Goal: Information Seeking & Learning: Learn about a topic

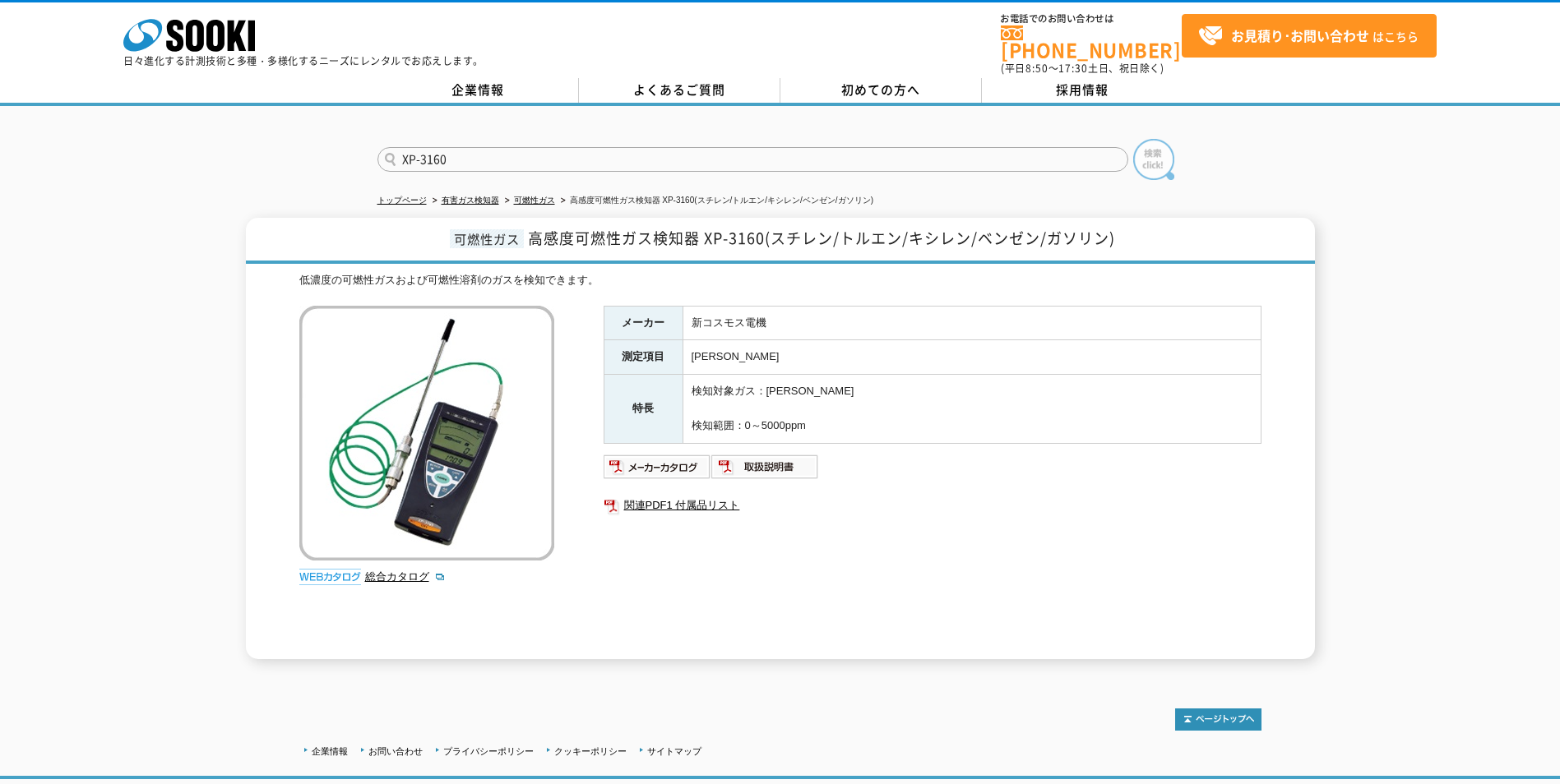
type input "XP-3160"
click at [1154, 153] on img at bounding box center [1153, 159] width 41 height 41
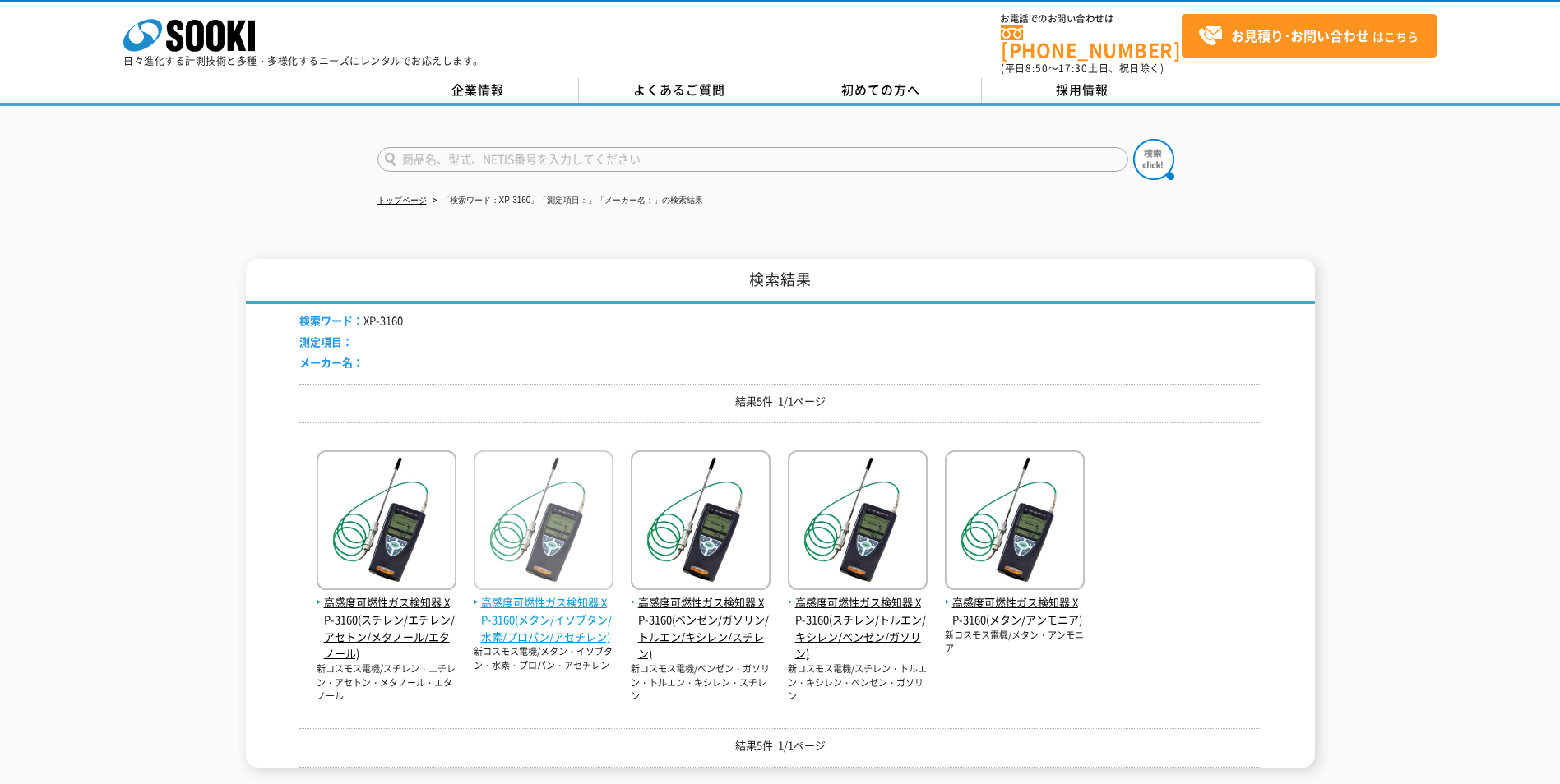
click at [556, 625] on span "高感度可燃性ガス検知器 XP-3160(メタン/イソブタン/水素/プロパン/アセチレン)" at bounding box center [544, 620] width 140 height 51
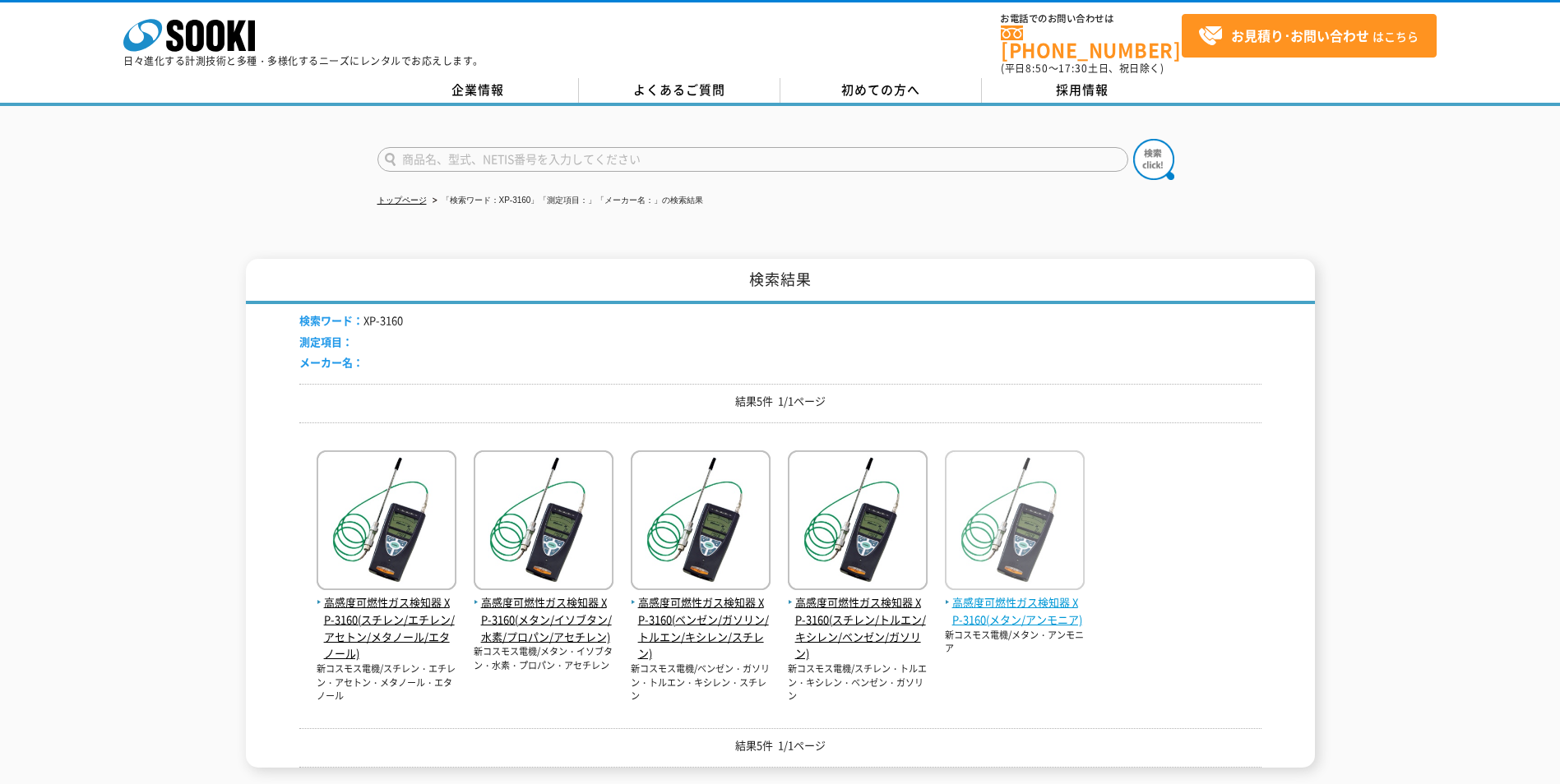
click at [1027, 556] on img at bounding box center [1014, 522] width 140 height 144
click at [1008, 564] on img at bounding box center [1014, 522] width 140 height 144
click at [1014, 536] on img at bounding box center [1014, 522] width 140 height 144
click at [1026, 612] on span "高感度可燃性ガス検知器 XP-3160(メタン/アンモニア)" at bounding box center [1014, 611] width 140 height 35
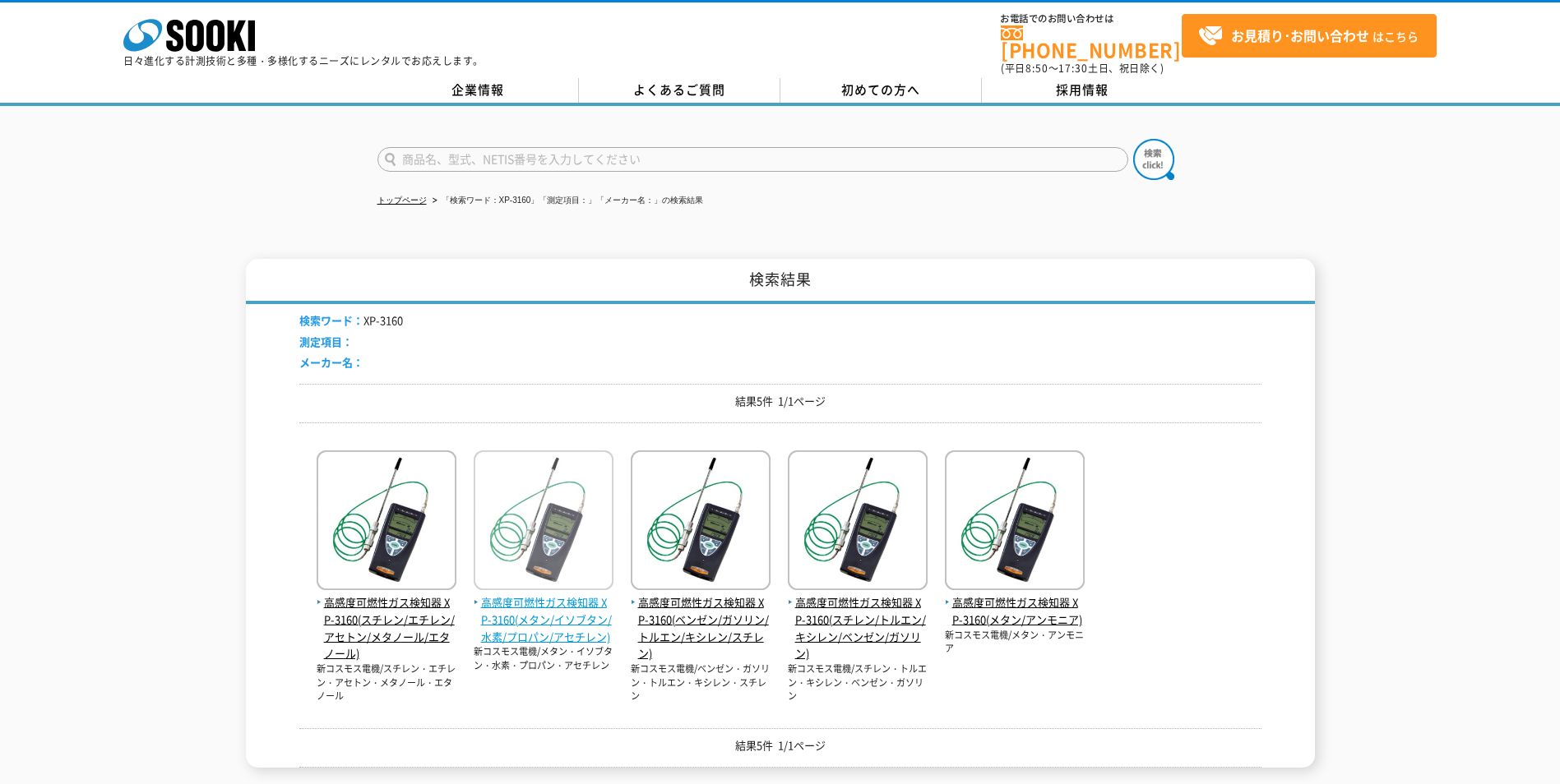
click at [540, 633] on span "高感度可燃性ガス検知器 XP-3160(メタン/イソブタン/水素/プロパン/アセチレン)" at bounding box center [544, 620] width 140 height 51
click at [543, 619] on span "高感度可燃性ガス検知器 XP-3160(メタン/イソブタン/水素/プロパン/アセチレン)" at bounding box center [544, 620] width 140 height 51
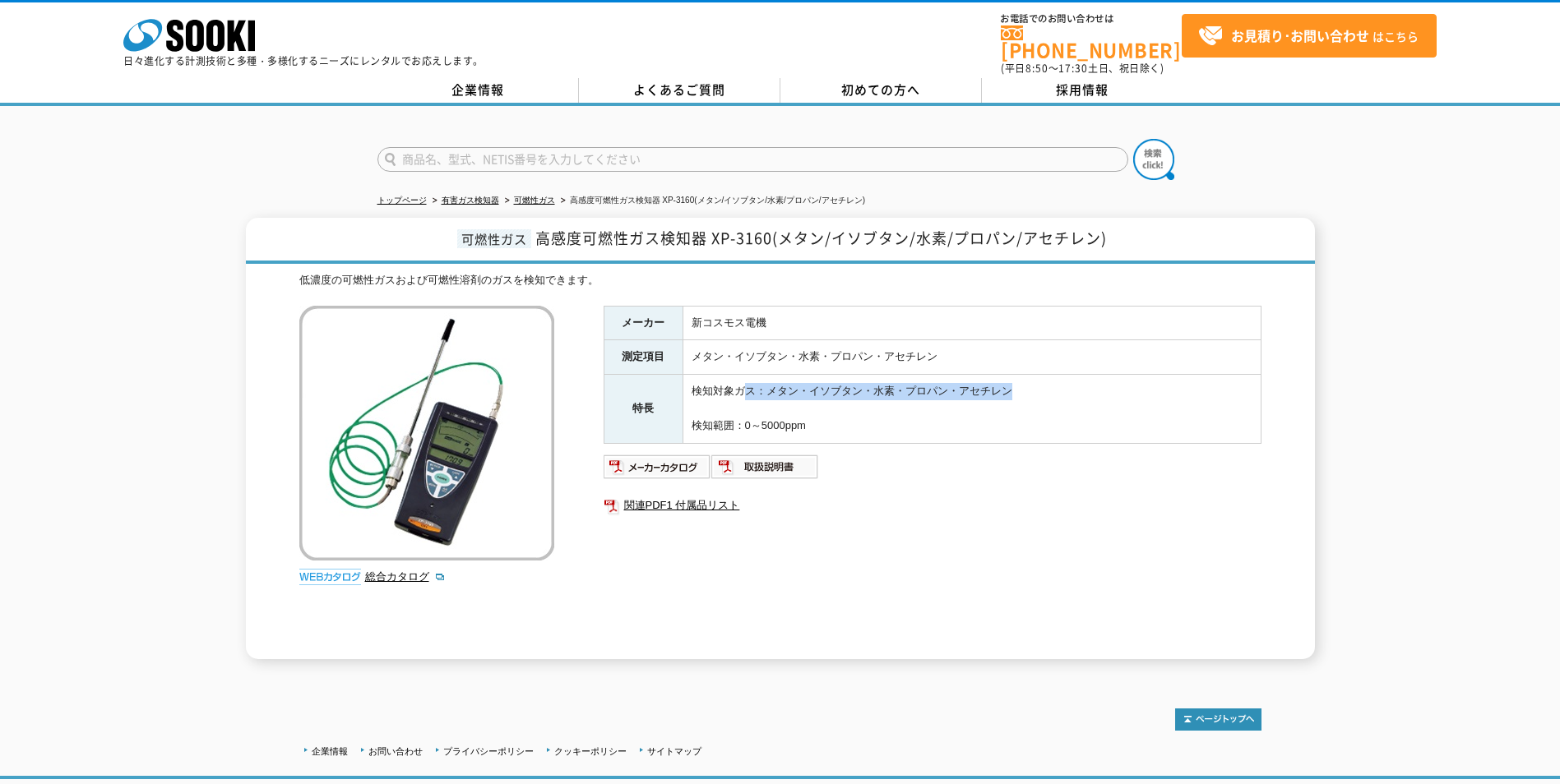
drag, startPoint x: 741, startPoint y: 379, endPoint x: 1014, endPoint y: 383, distance: 273.0
click at [1014, 383] on td "検知対象ガス：メタン・イソブタン・水素・プロパン・アセチレン 検知範囲：0～5000ppm" at bounding box center [972, 409] width 578 height 68
drag, startPoint x: 1014, startPoint y: 383, endPoint x: 949, endPoint y: 431, distance: 80.8
click at [949, 431] on td "検知対象ガス：メタン・イソブタン・水素・プロパン・アセチレン 検知範囲：0～5000ppm" at bounding box center [972, 409] width 578 height 68
click at [893, 510] on ul "関連PDF1 付属品リスト" at bounding box center [933, 505] width 658 height 37
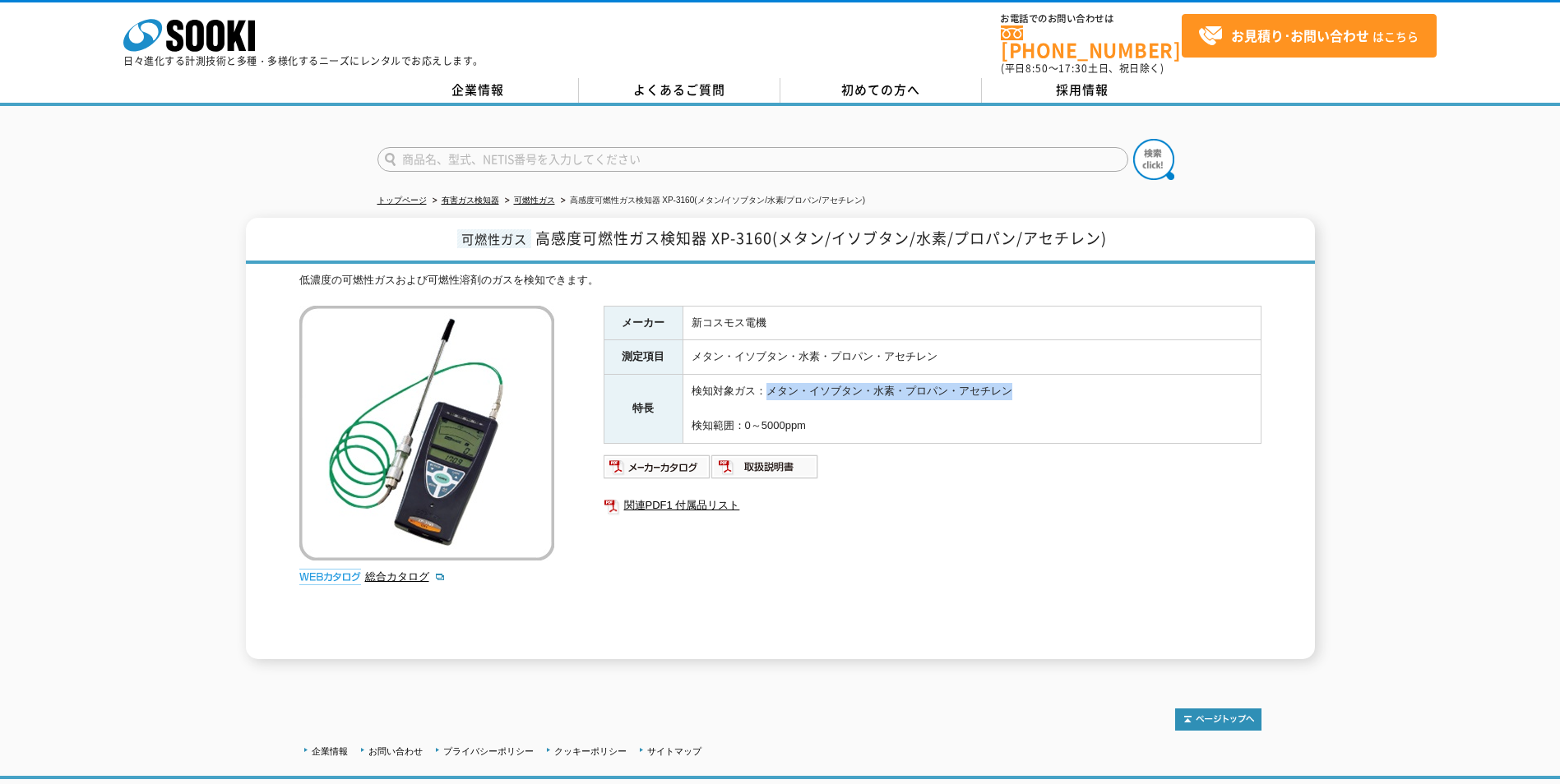
drag, startPoint x: 768, startPoint y: 379, endPoint x: 1050, endPoint y: 384, distance: 282.0
click at [1050, 384] on td "検知対象ガス：メタン・イソブタン・水素・プロパン・アセチレン 検知範囲：0～5000ppm" at bounding box center [972, 409] width 578 height 68
click at [641, 272] on div "低濃度の可燃性ガスおよび可燃性溶剤のガスを検知できます。" at bounding box center [780, 280] width 962 height 17
drag, startPoint x: 698, startPoint y: 350, endPoint x: 946, endPoint y: 349, distance: 248.0
click at [946, 349] on td "メタン・イソブタン・水素・プロパン・アセチレン" at bounding box center [972, 357] width 578 height 35
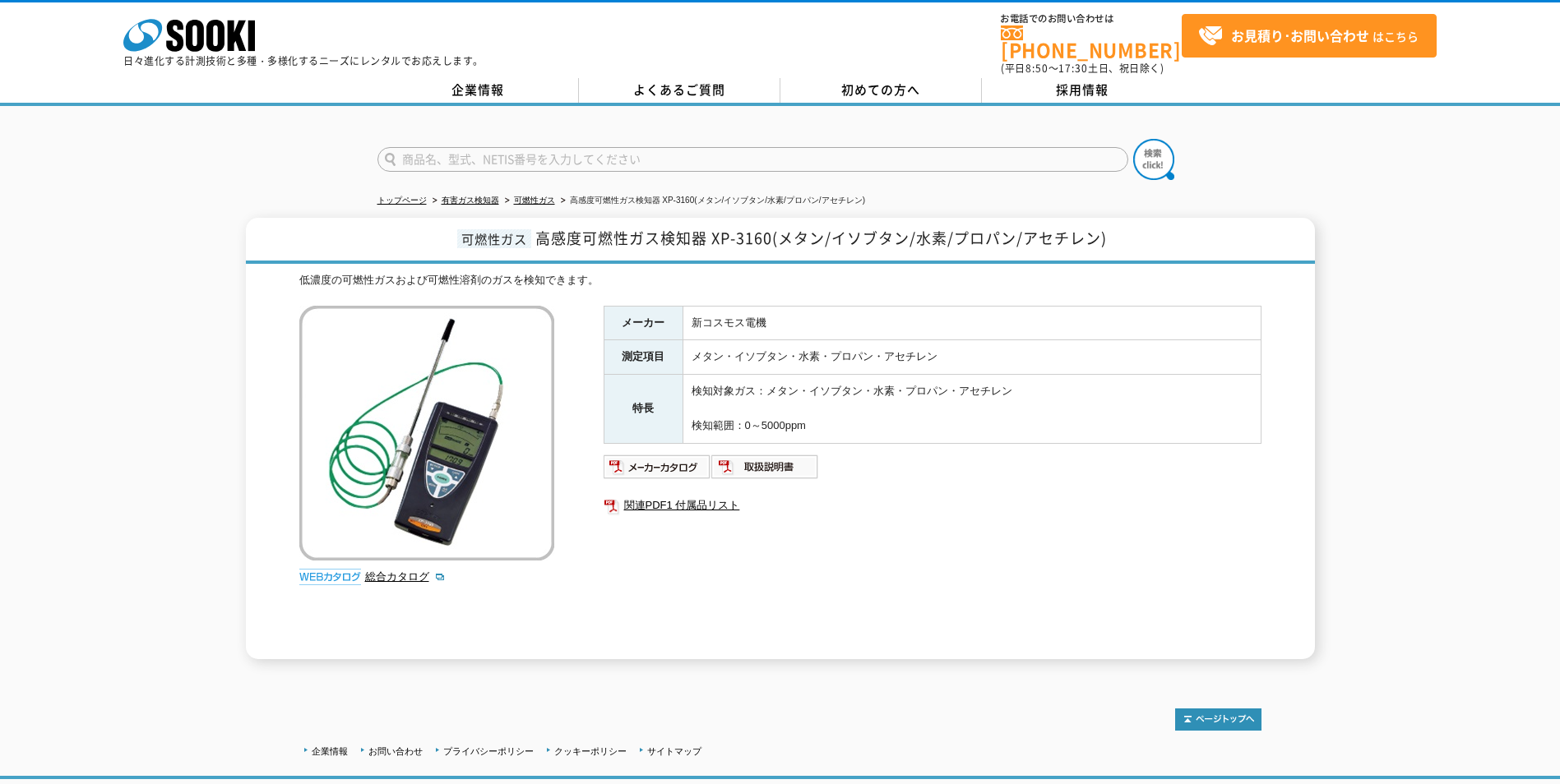
drag, startPoint x: 946, startPoint y: 349, endPoint x: 910, endPoint y: 384, distance: 50.2
click at [916, 382] on td "検知対象ガス：メタン・イソブタン・水素・プロパン・アセチレン 検知範囲：0～5000ppm" at bounding box center [972, 409] width 578 height 68
click at [1452, 291] on div "可燃性ガス 高感度可燃性ガス検知器 XP-3160(メタン/イソブタン/水素/プロパン/アセチレン) 低濃度の可燃性ガスおよび可燃性溶剤のガスを検知できます。…" at bounding box center [780, 439] width 1560 height 441
click at [579, 158] on input "text" at bounding box center [753, 159] width 751 height 25
type input "XP-3160"
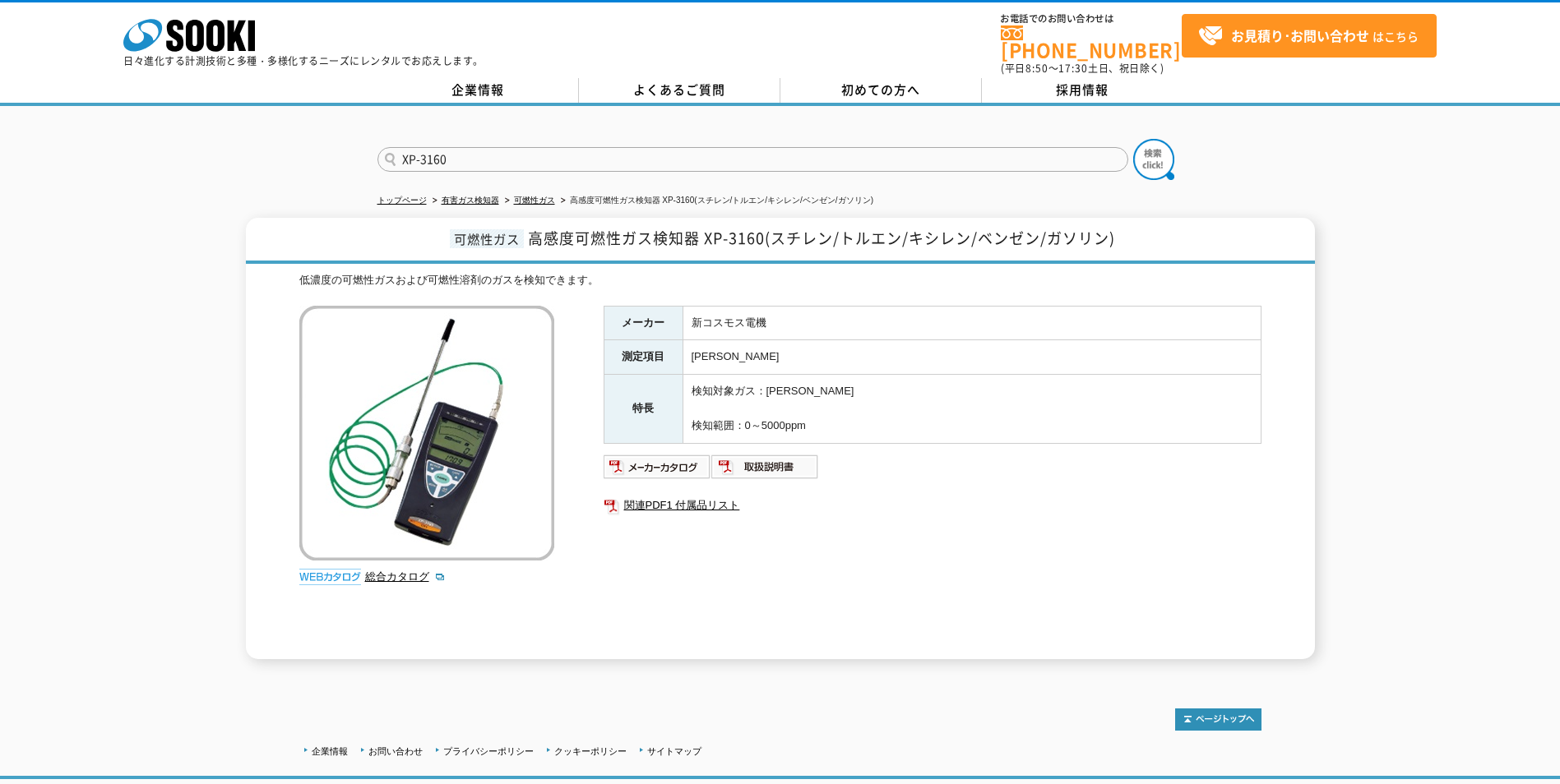
click at [1133, 139] on button at bounding box center [1153, 159] width 41 height 41
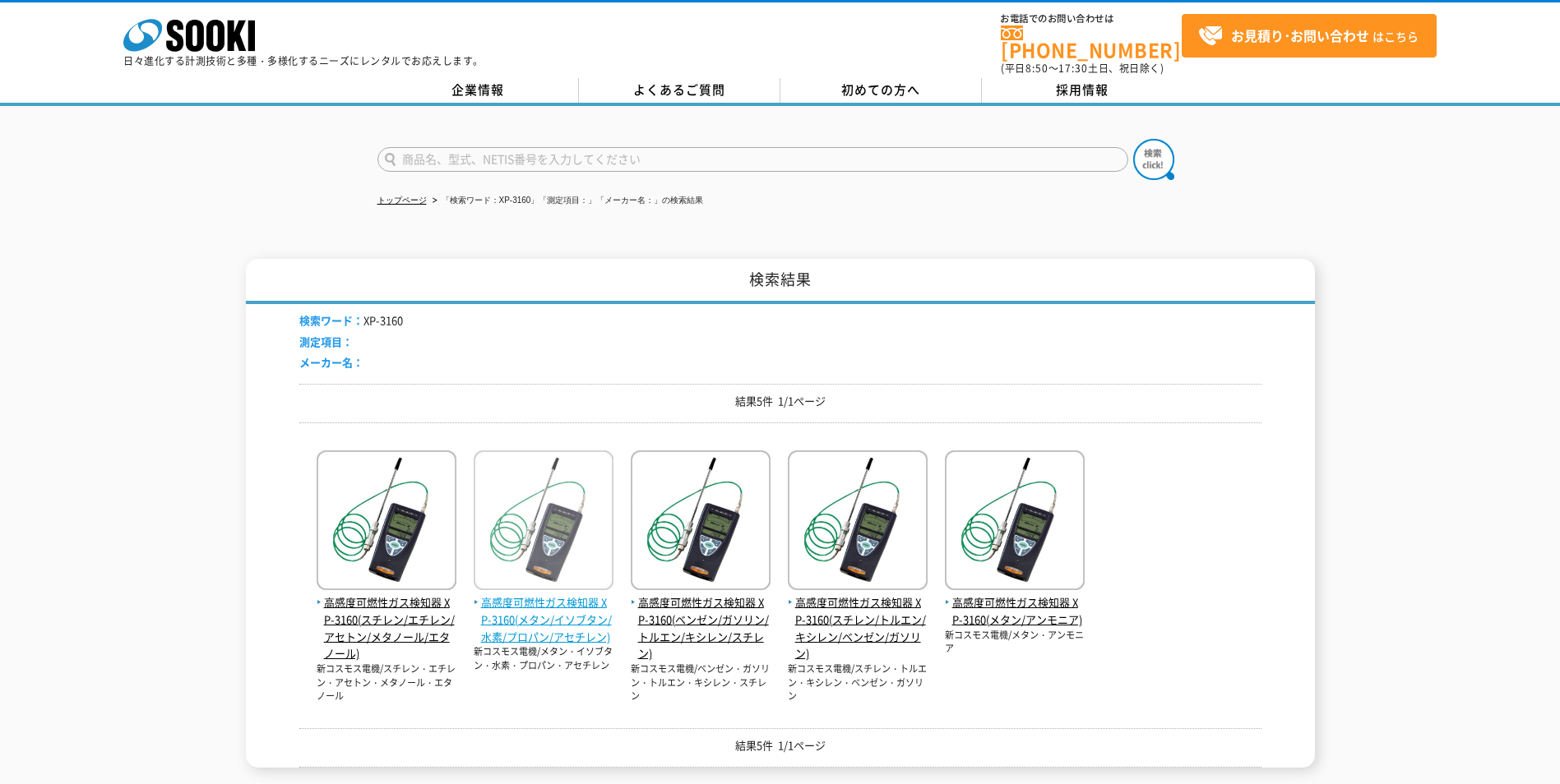
click at [590, 626] on span "高感度可燃性ガス検知器 XP-3160(メタン/イソブタン/水素/プロパン/アセチレン)" at bounding box center [544, 620] width 140 height 51
